Goal: Information Seeking & Learning: Learn about a topic

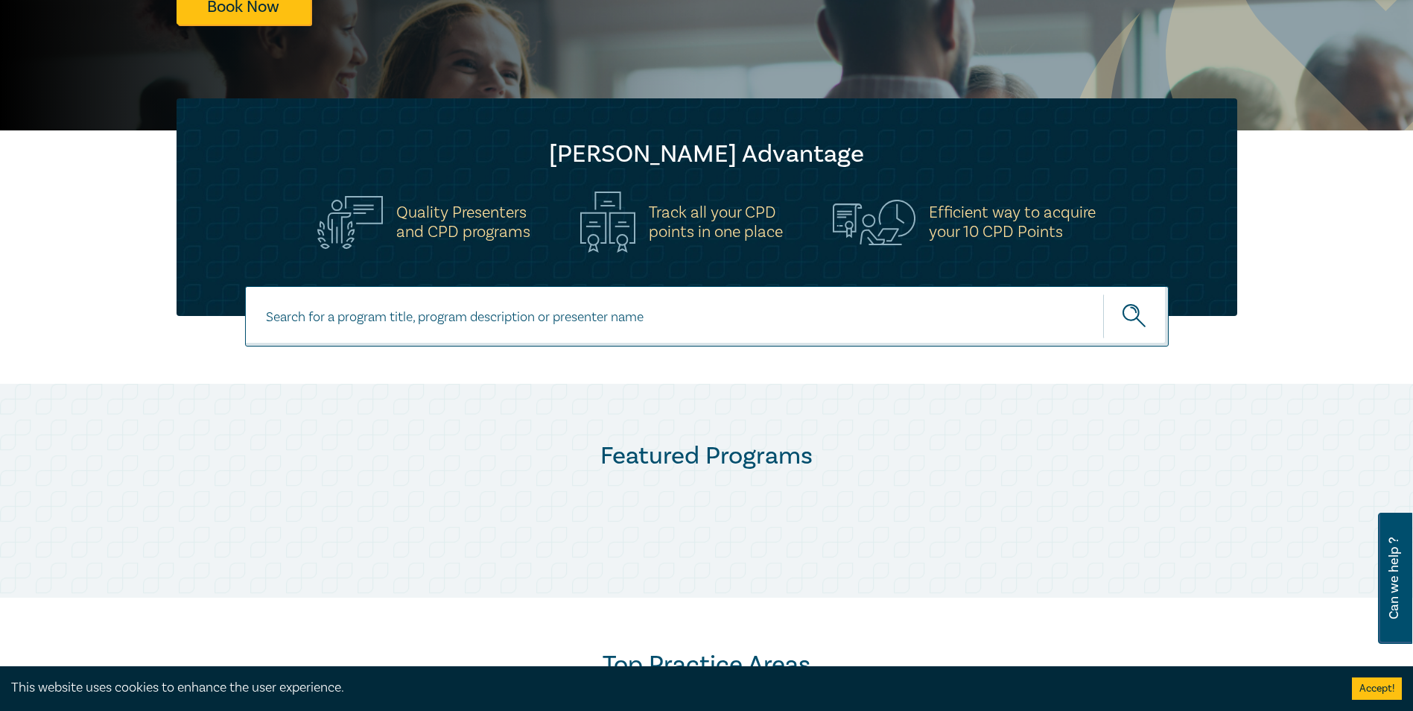
scroll to position [372, 0]
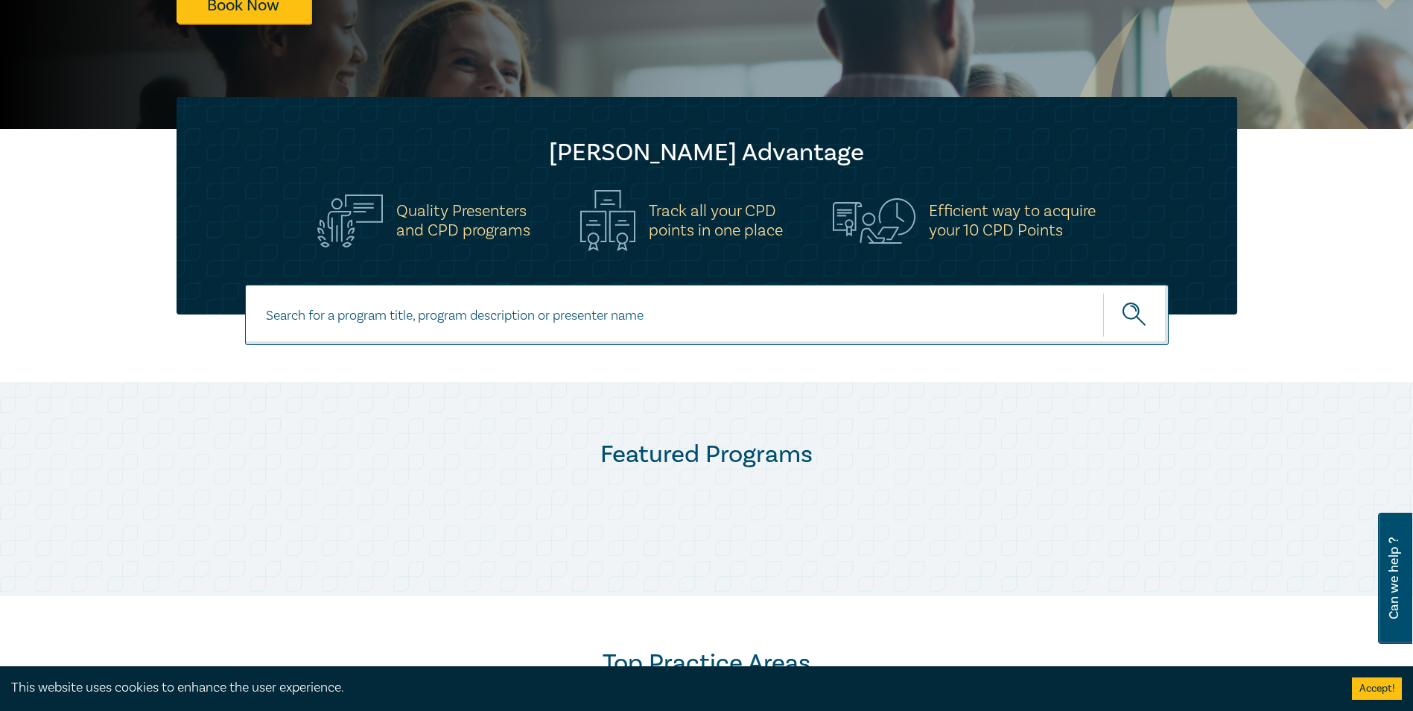
click at [509, 316] on input at bounding box center [707, 315] width 924 height 60
type input "guarantees and indemnityies"
click at [1103, 292] on button "submit" at bounding box center [1136, 314] width 66 height 45
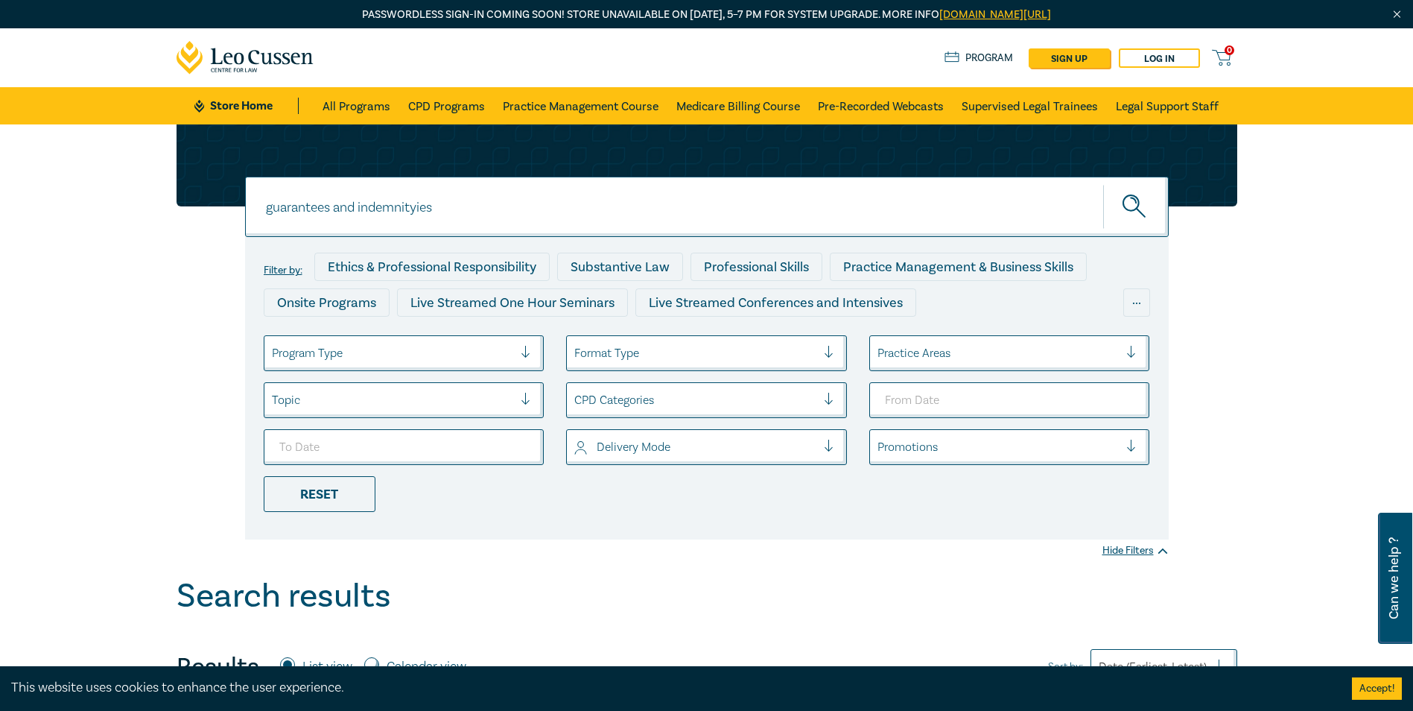
click at [418, 210] on input "guarantees and indemnityies" at bounding box center [707, 207] width 924 height 60
type input "guarantees and indemnities"
click at [1103, 184] on button "submit" at bounding box center [1136, 206] width 66 height 45
click at [442, 103] on link "CPD Programs" at bounding box center [446, 105] width 77 height 37
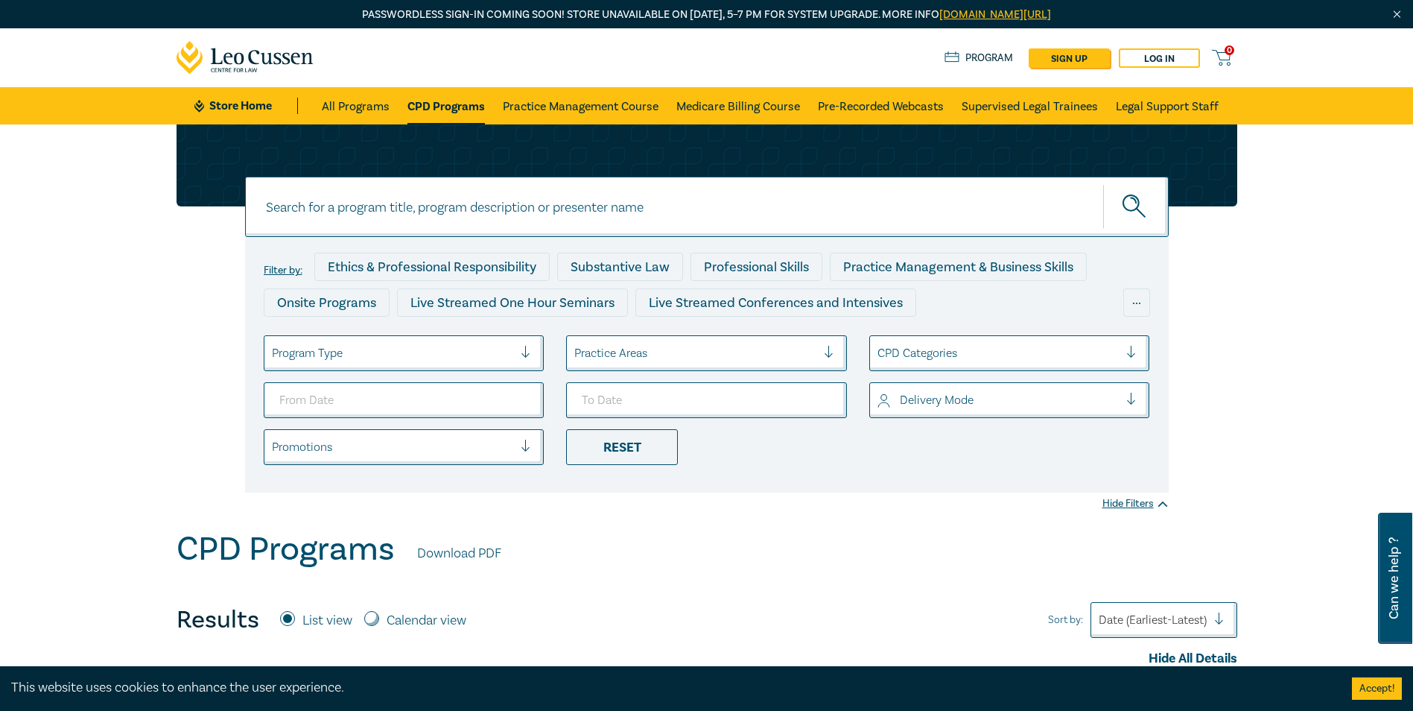
click at [524, 351] on div at bounding box center [532, 353] width 22 height 15
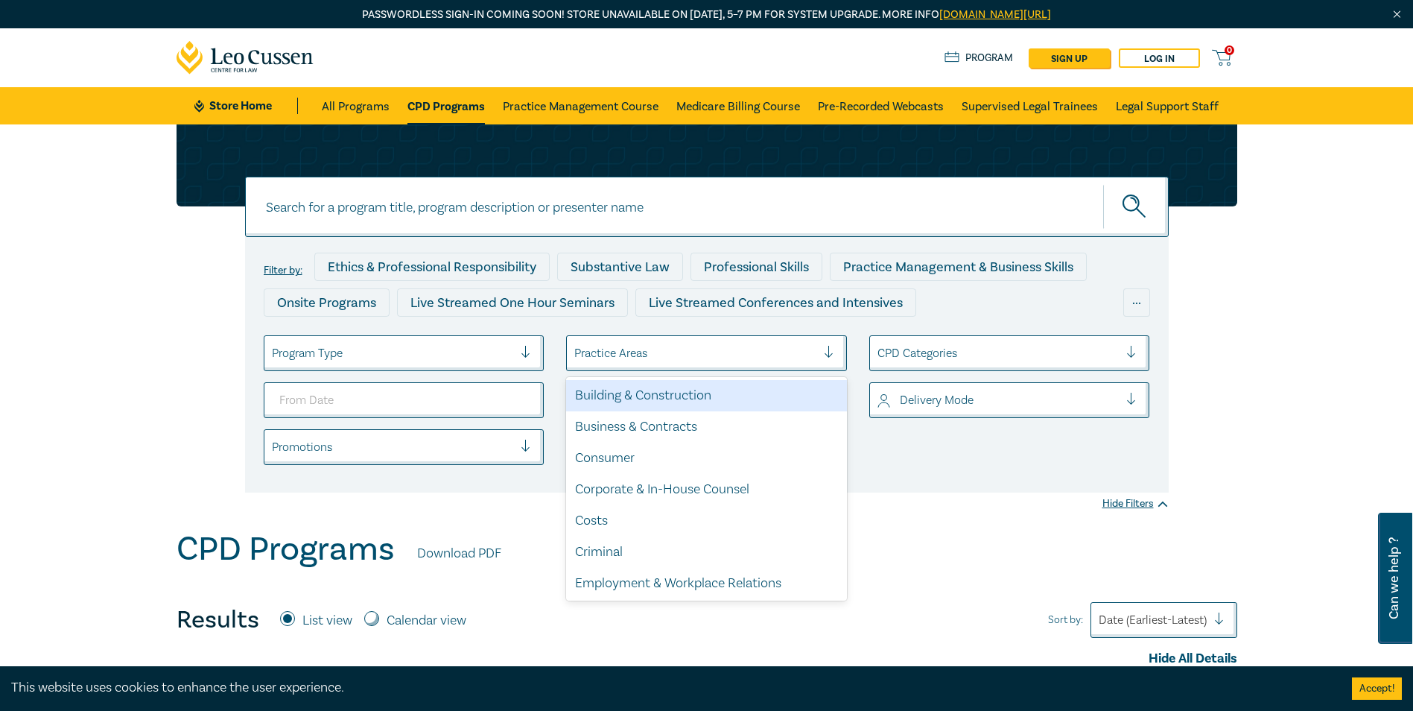
click at [599, 354] on div at bounding box center [695, 352] width 242 height 19
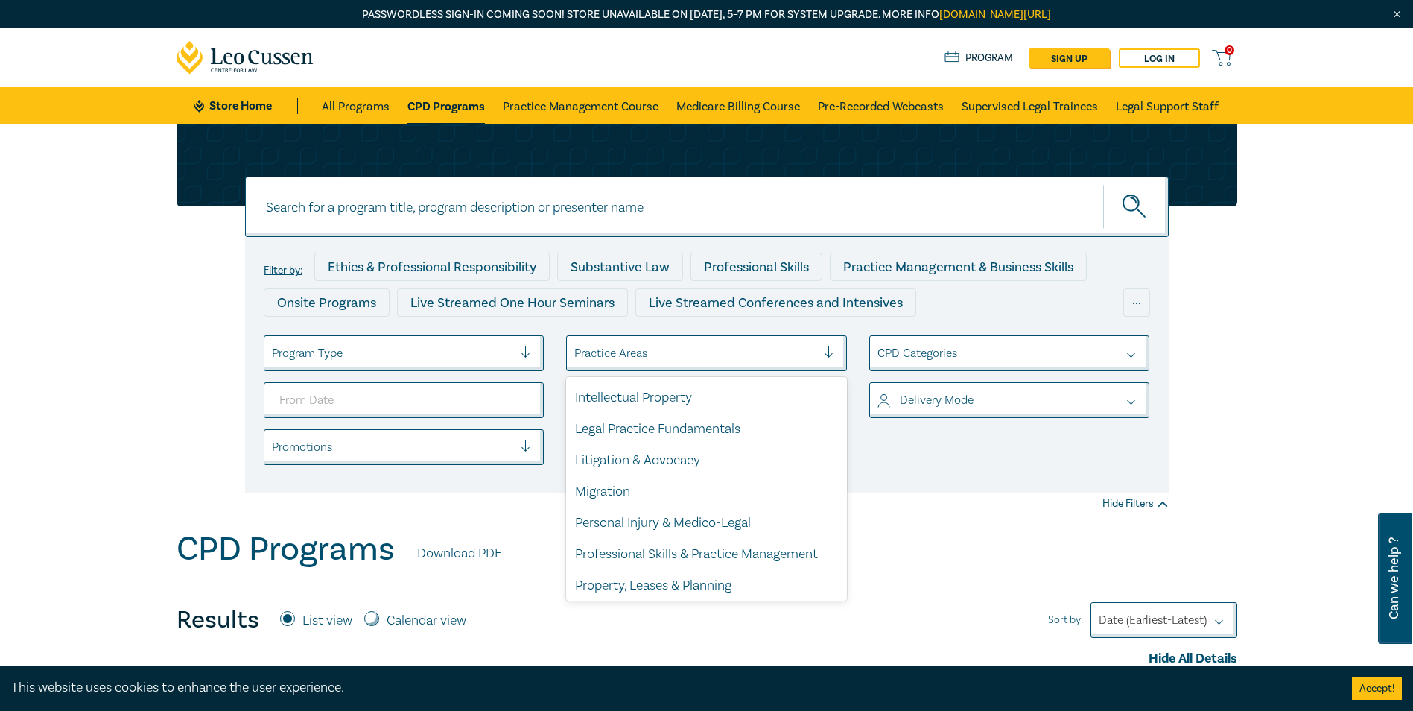
scroll to position [438, 0]
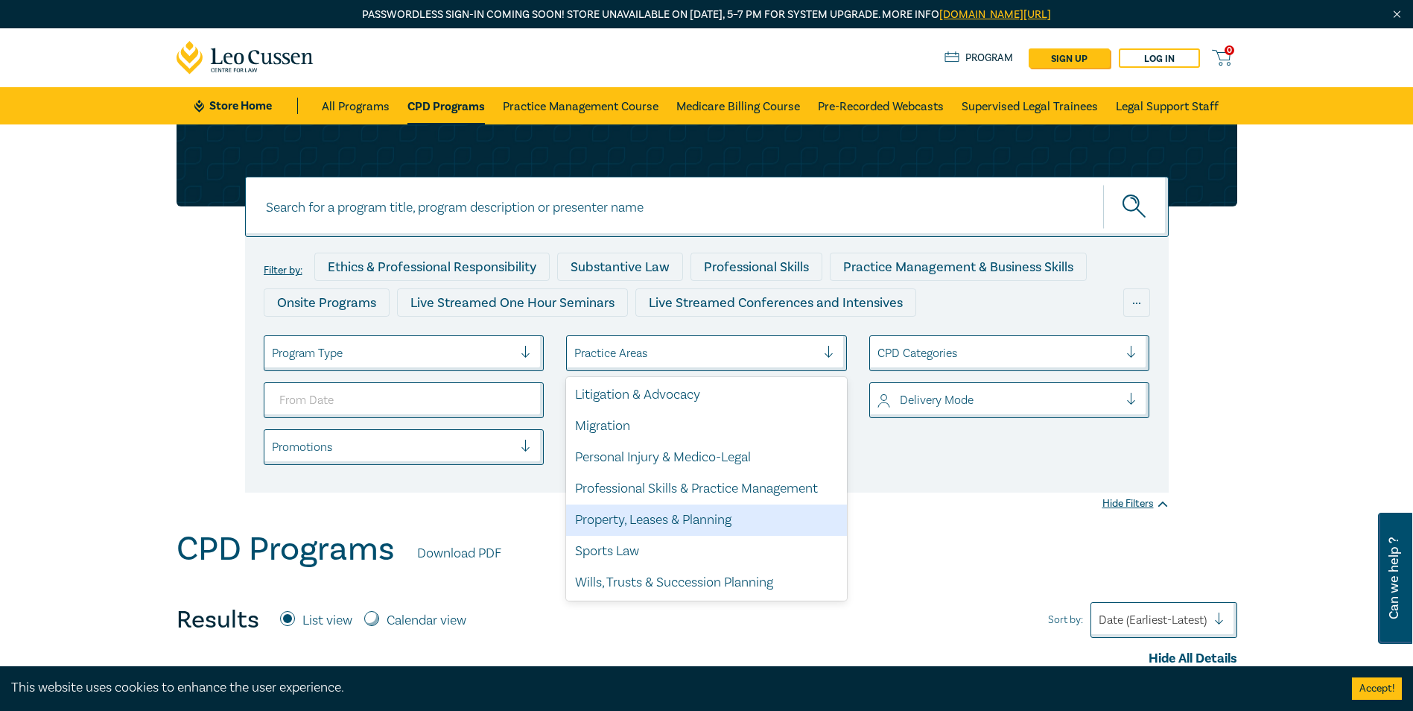
click at [1110, 551] on div "CPD Programs Download PDF" at bounding box center [707, 553] width 1061 height 46
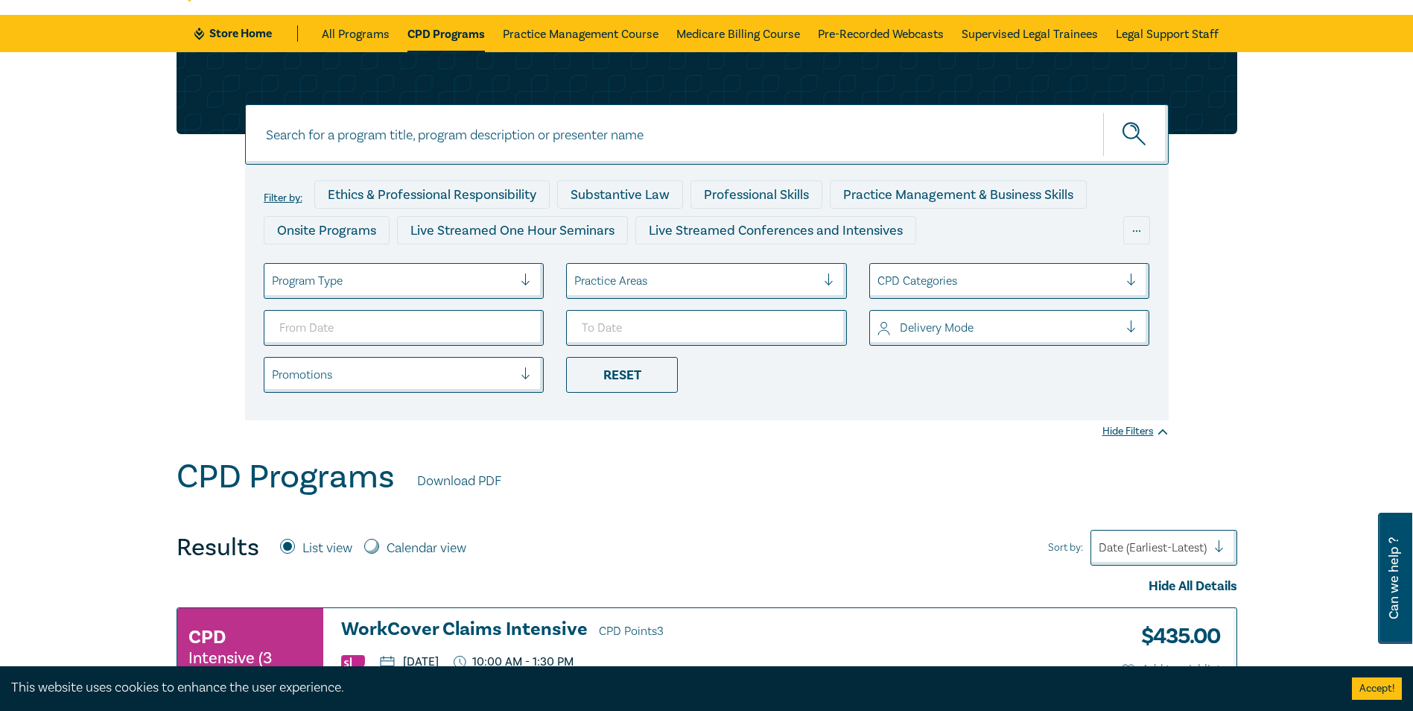
scroll to position [0, 0]
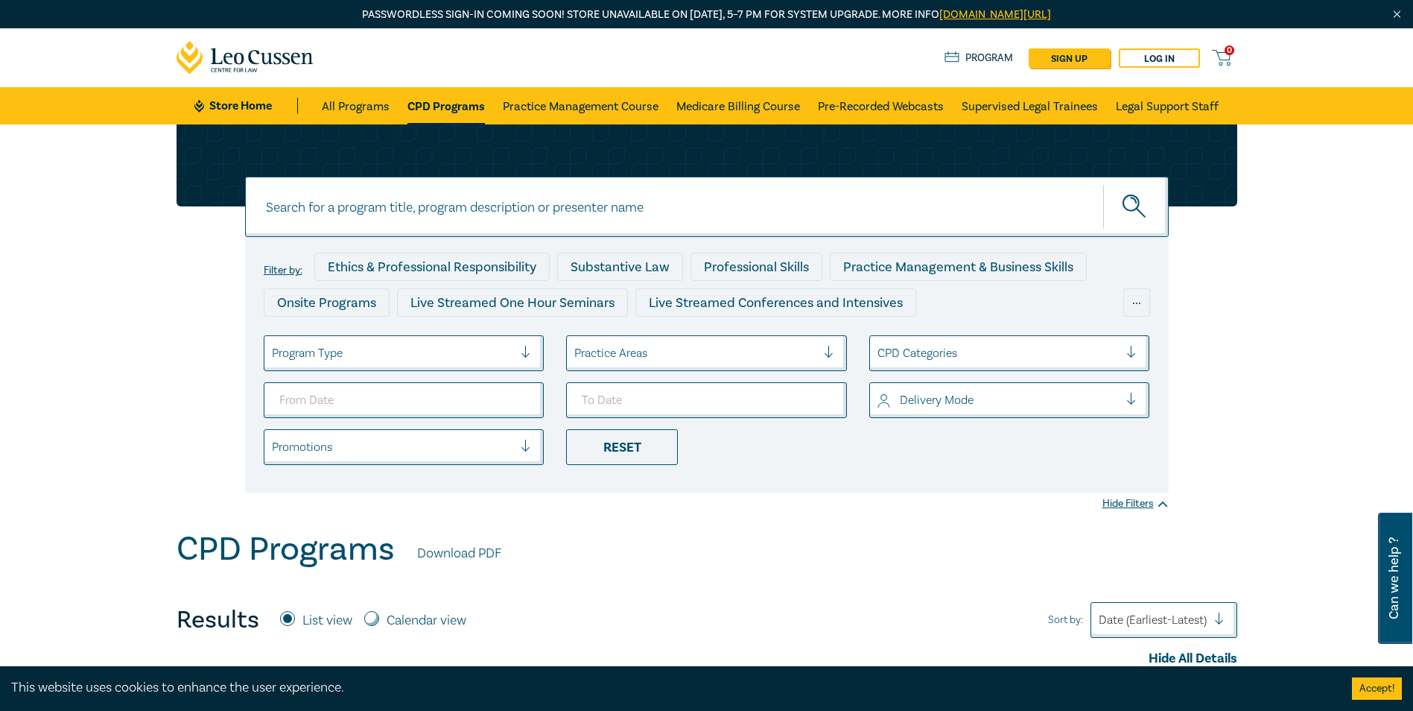
click at [337, 215] on input at bounding box center [707, 207] width 924 height 60
type input "indemnities"
click at [1103, 184] on button "submit" at bounding box center [1136, 206] width 66 height 45
click at [1149, 204] on button "submit" at bounding box center [1136, 206] width 66 height 45
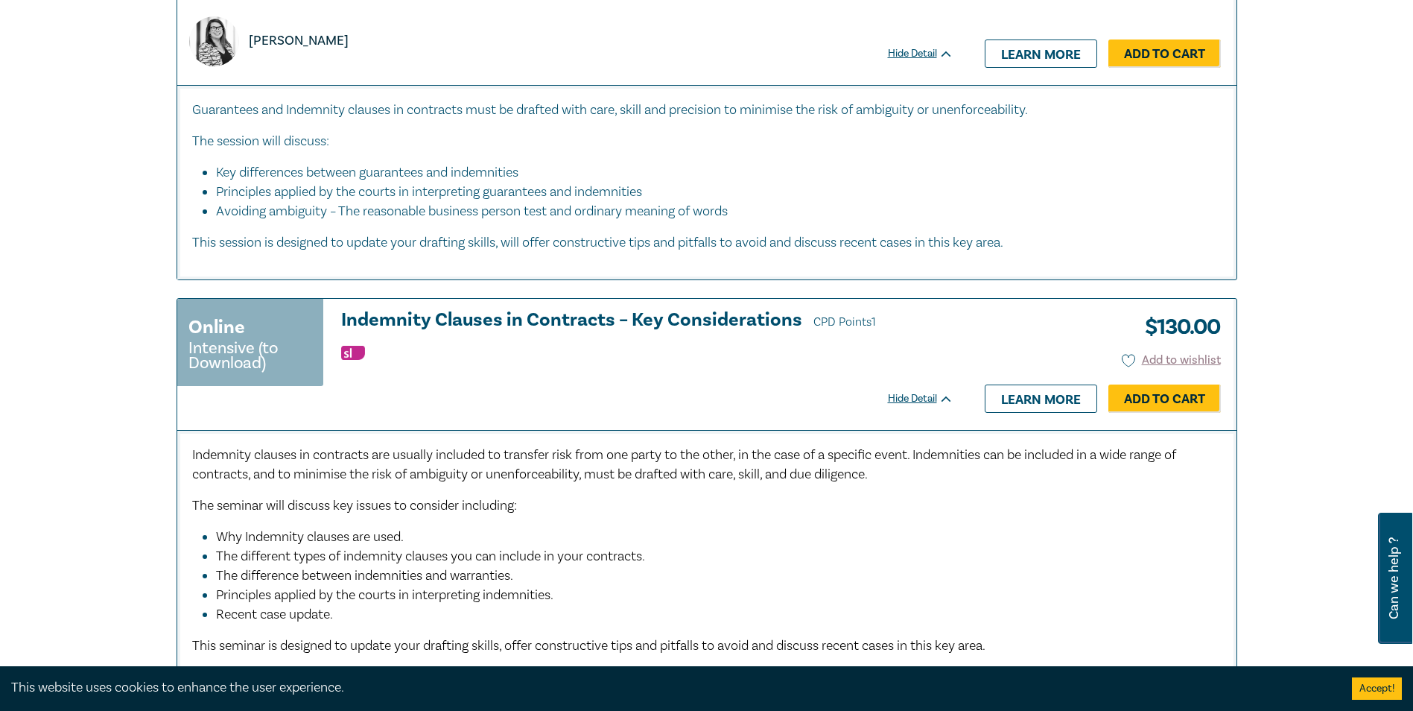
scroll to position [745, 0]
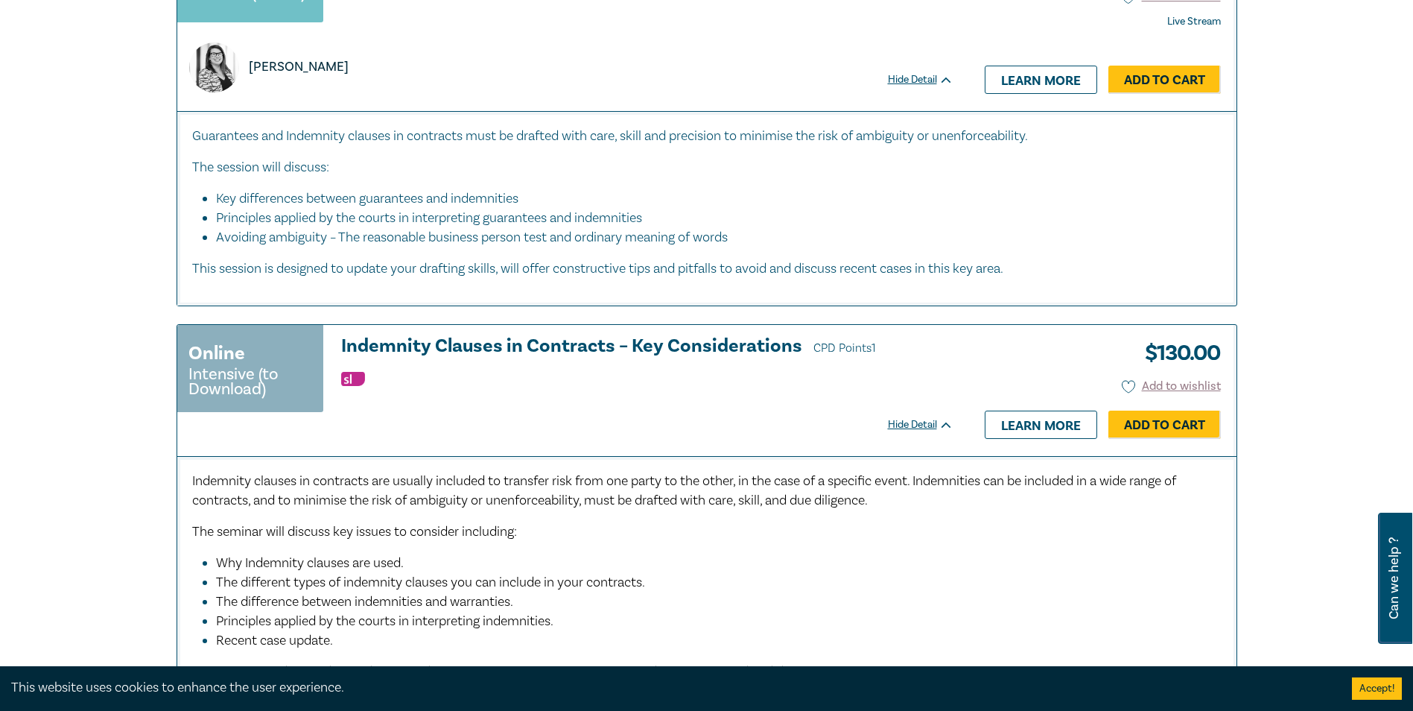
drag, startPoint x: 571, startPoint y: 404, endPoint x: 31, endPoint y: 401, distance: 540.0
click at [31, 401] on div "indemnities indemnities Filter by: Ethics & Professional Responsibility Substan…" at bounding box center [706, 463] width 1413 height 2167
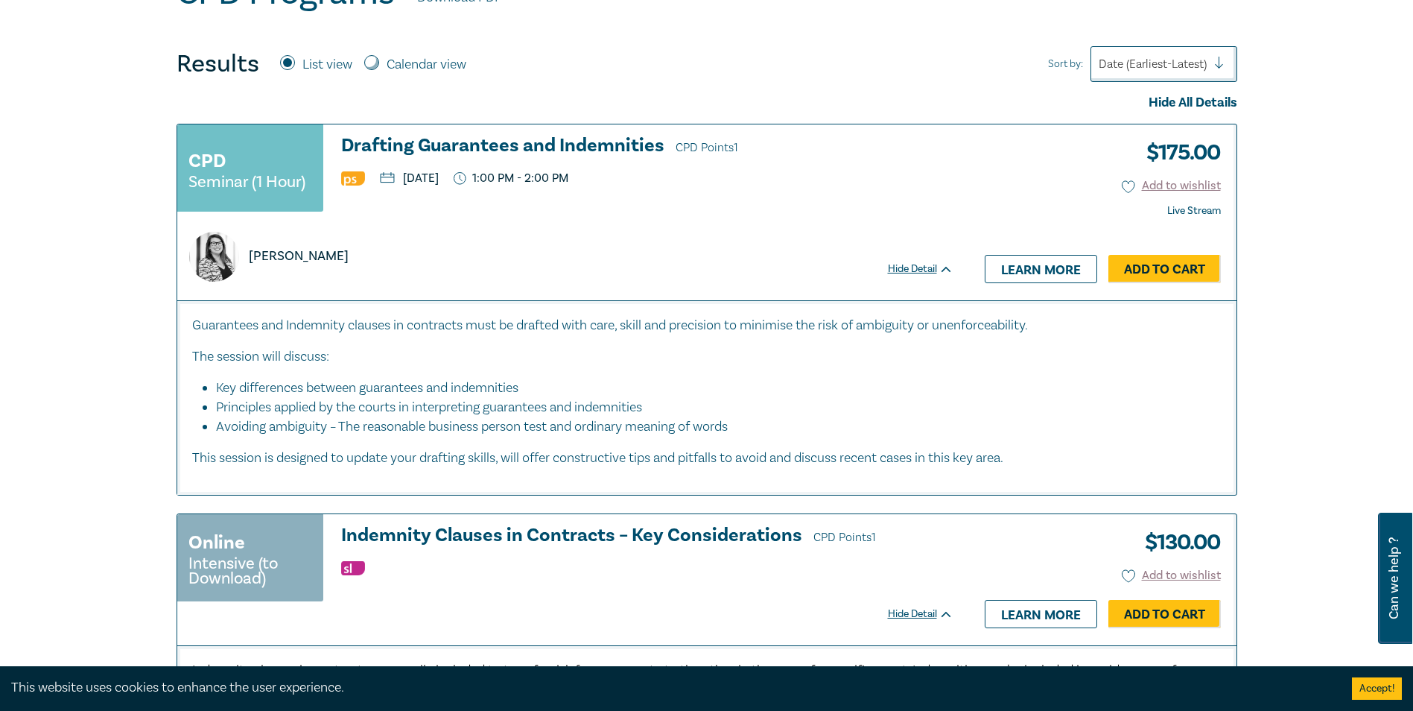
scroll to position [521, 0]
